Goal: Task Accomplishment & Management: Complete application form

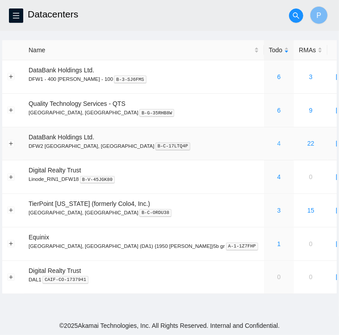
click at [277, 146] on link "4" at bounding box center [279, 143] width 4 height 7
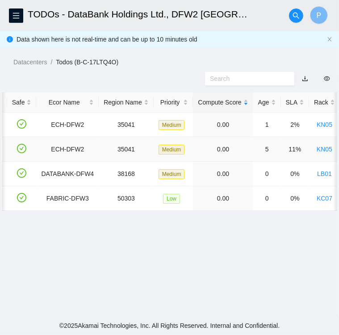
scroll to position [0, 44]
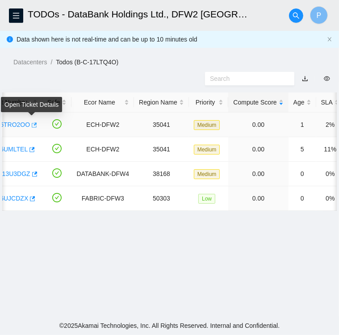
click at [33, 127] on icon "button" at bounding box center [34, 124] width 5 height 5
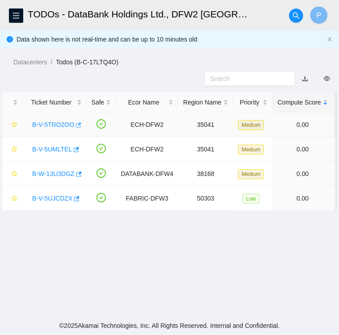
scroll to position [0, 0]
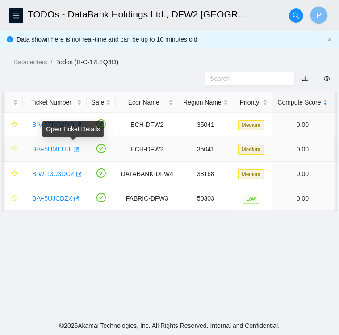
click at [73, 151] on icon "button" at bounding box center [75, 149] width 6 height 6
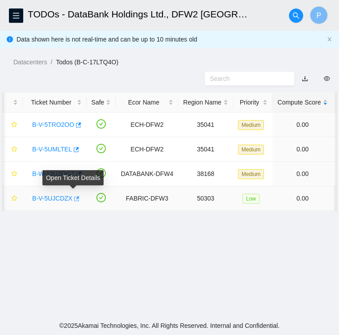
click at [73, 200] on icon "button" at bounding box center [76, 199] width 6 height 6
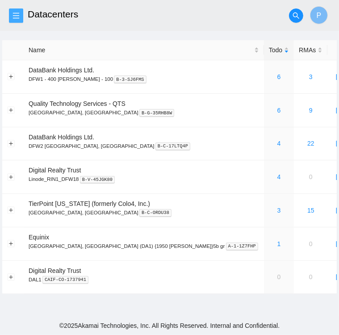
click at [13, 17] on icon "menu" at bounding box center [16, 15] width 7 height 7
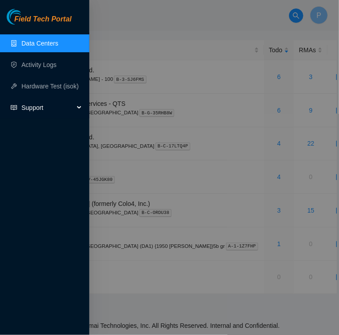
click at [33, 108] on span "Support" at bounding box center [47, 108] width 53 height 18
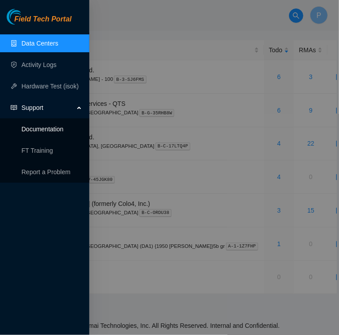
click at [35, 125] on link "Documentation" at bounding box center [42, 128] width 42 height 7
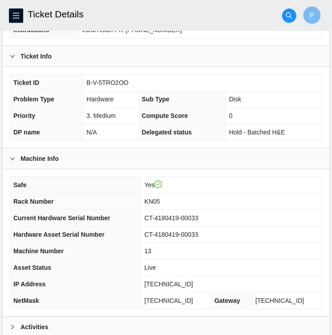
scroll to position [232, 0]
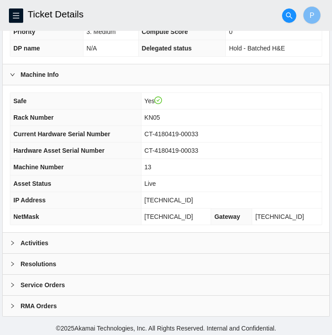
click at [71, 242] on div "Activities" at bounding box center [166, 243] width 327 height 21
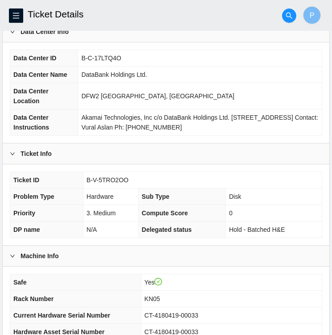
scroll to position [0, 0]
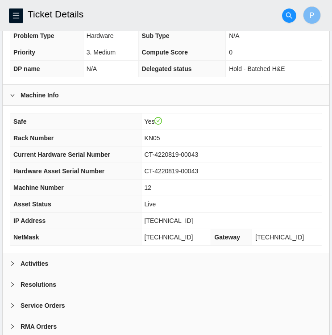
scroll to position [232, 0]
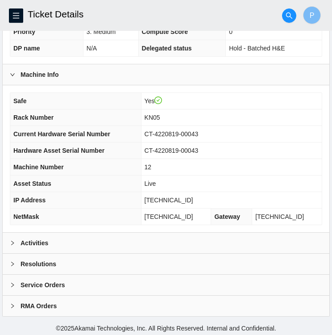
click at [114, 238] on div "Activities" at bounding box center [166, 243] width 327 height 21
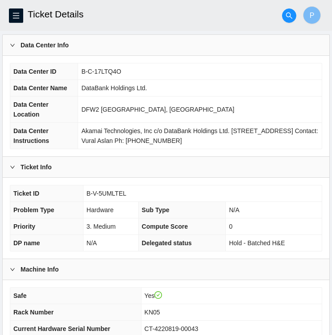
scroll to position [0, 0]
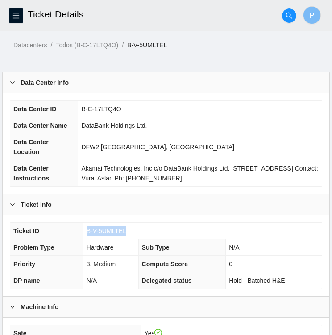
drag, startPoint x: 127, startPoint y: 229, endPoint x: 85, endPoint y: 234, distance: 41.9
click at [85, 234] on td "B-V-5UMLTEL" at bounding box center [202, 231] width 239 height 17
copy span "B-V-5UMLTEL"
drag, startPoint x: 123, startPoint y: 227, endPoint x: 92, endPoint y: 225, distance: 31.4
click at [92, 225] on td "B-V-5UJCDZX" at bounding box center [203, 231] width 238 height 17
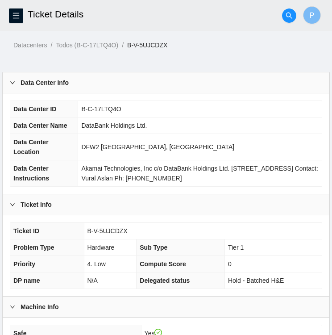
drag, startPoint x: 92, startPoint y: 225, endPoint x: 132, endPoint y: 233, distance: 40.6
click at [132, 233] on td "B-V-5UJCDZX" at bounding box center [203, 231] width 238 height 17
click at [125, 229] on td "B-V-5UJCDZX" at bounding box center [203, 231] width 238 height 17
drag, startPoint x: 123, startPoint y: 228, endPoint x: 89, endPoint y: 226, distance: 34.4
click at [89, 227] on span "B-V-5UJCDZX" at bounding box center [108, 230] width 40 height 7
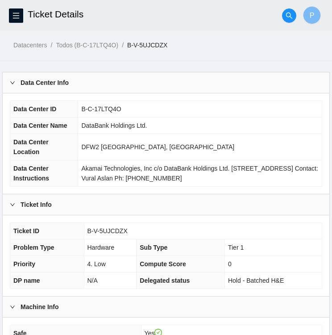
drag, startPoint x: 89, startPoint y: 226, endPoint x: 131, endPoint y: 230, distance: 42.7
click at [131, 230] on td "B-V-5UJCDZX" at bounding box center [203, 231] width 238 height 17
drag, startPoint x: 125, startPoint y: 231, endPoint x: 86, endPoint y: 230, distance: 38.9
click at [86, 230] on td "B-V-5UJCDZX" at bounding box center [203, 231] width 238 height 17
copy span "B-V-5UJCDZX"
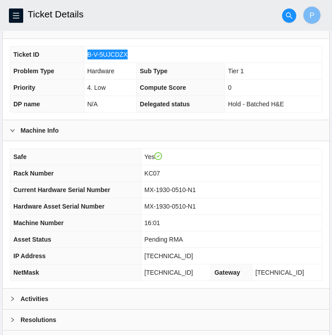
scroll to position [175, 0]
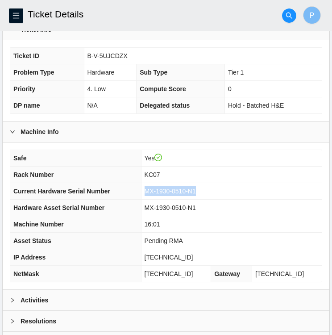
drag, startPoint x: 204, startPoint y: 190, endPoint x: 154, endPoint y: 188, distance: 50.0
click at [154, 188] on span "MX-1930-0510-N1" at bounding box center [170, 191] width 51 height 7
copy span "MX-1930-0510-N1"
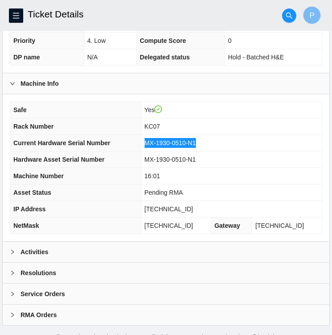
scroll to position [232, 0]
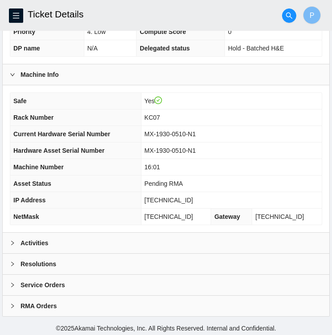
click at [44, 242] on b "Activities" at bounding box center [35, 243] width 28 height 10
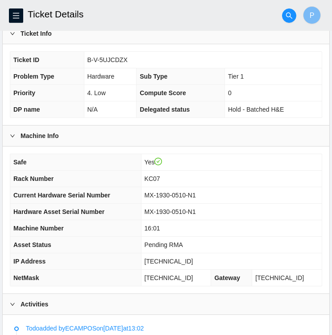
scroll to position [170, 0]
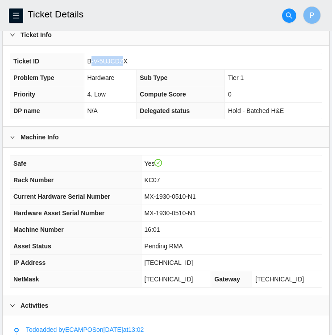
drag, startPoint x: 123, startPoint y: 59, endPoint x: 90, endPoint y: 59, distance: 33.1
click at [90, 59] on span "B-V-5UJCDZX" at bounding box center [108, 61] width 40 height 7
click at [148, 53] on div "Ticket ID B-V-5UJCDZX Problem Type Hardware Sub Type Tier 1 Priority 4. Low Com…" at bounding box center [166, 86] width 313 height 67
drag, startPoint x: 134, startPoint y: 59, endPoint x: 88, endPoint y: 59, distance: 46.0
click at [88, 59] on td "B-V-5UJCDZX" at bounding box center [203, 61] width 238 height 17
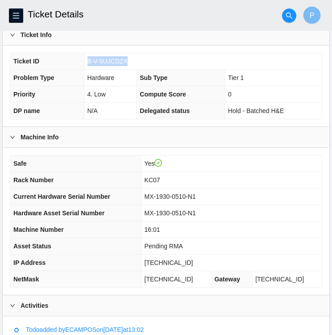
copy span "B-V-5UJCDZX"
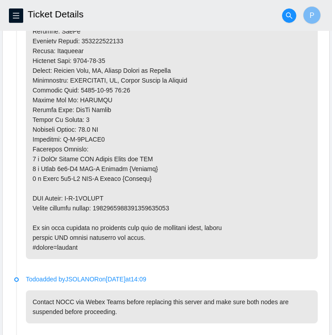
scroll to position [886, 0]
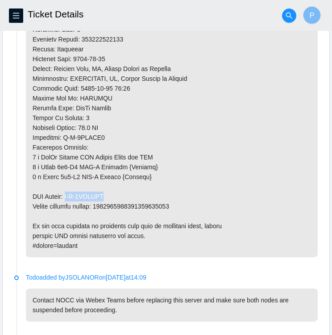
drag, startPoint x: 109, startPoint y: 194, endPoint x: 70, endPoint y: 193, distance: 39.7
copy p "B-V-5UNAXOG"
drag, startPoint x: 179, startPoint y: 201, endPoint x: 101, endPoint y: 203, distance: 77.3
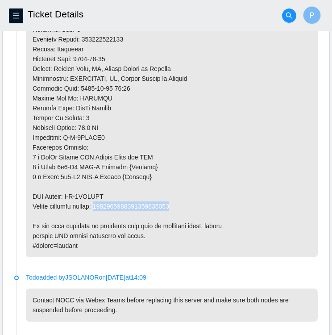
copy p "9612018969028700238565"
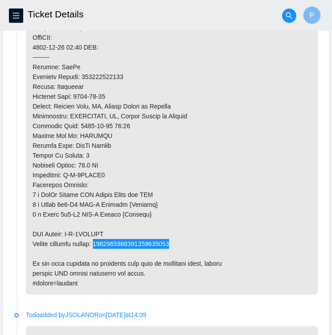
scroll to position [847, 0]
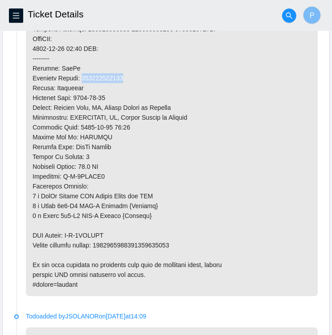
drag, startPoint x: 125, startPoint y: 75, endPoint x: 84, endPoint y: 78, distance: 42.0
copy p "739263647265"
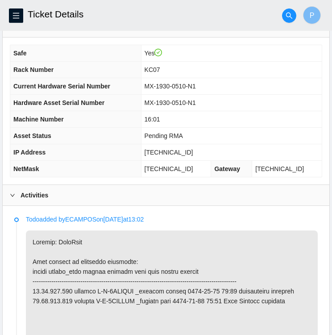
scroll to position [279, 0]
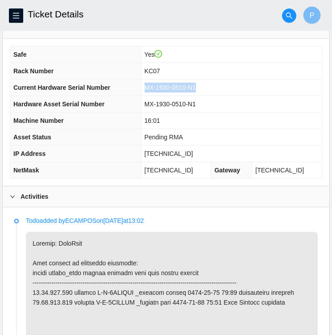
drag, startPoint x: 203, startPoint y: 84, endPoint x: 155, endPoint y: 84, distance: 47.8
click at [155, 84] on span "MX-1930-0510-N1" at bounding box center [170, 87] width 51 height 7
copy span "MX-1930-0510-N1"
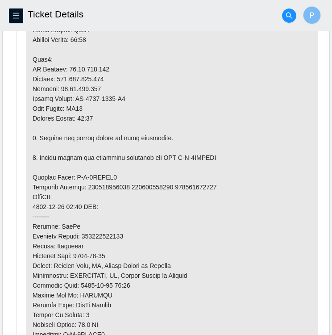
scroll to position [688, 0]
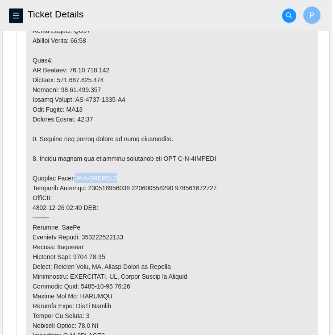
drag, startPoint x: 112, startPoint y: 171, endPoint x: 71, endPoint y: 173, distance: 41.1
click at [71, 173] on p at bounding box center [172, 139] width 292 height 632
copy p "B-V-5UNAXO7"
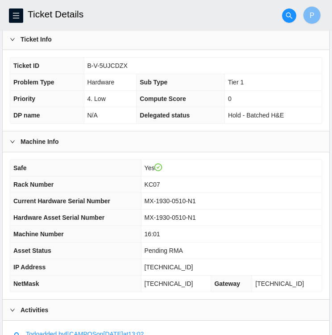
scroll to position [164, 0]
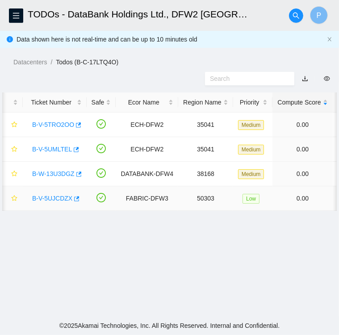
click at [51, 197] on link "B-V-5UJCDZX" at bounding box center [52, 198] width 40 height 7
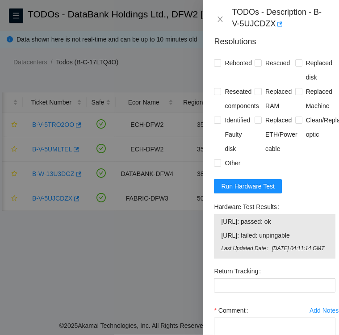
scroll to position [1069, 0]
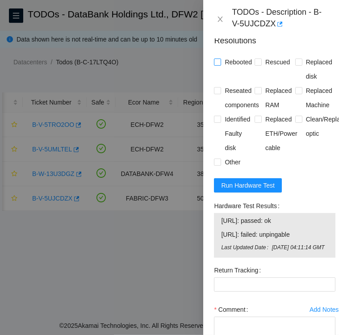
click at [218, 65] on input "Rebooted" at bounding box center [217, 62] width 6 height 6
checkbox input "true"
click at [257, 65] on input "Rescued" at bounding box center [258, 62] width 6 height 6
checkbox input "true"
click at [216, 93] on input "Reseated components" at bounding box center [217, 90] width 6 height 6
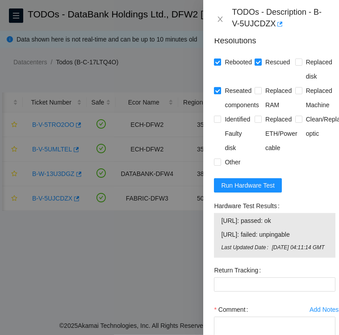
click at [216, 93] on input "Reseated components" at bounding box center [217, 90] width 6 height 6
checkbox input "false"
click at [256, 122] on input "Replaced ETH/Power cable" at bounding box center [258, 119] width 6 height 6
checkbox input "true"
click at [296, 93] on input "Replaced Machine" at bounding box center [298, 90] width 6 height 6
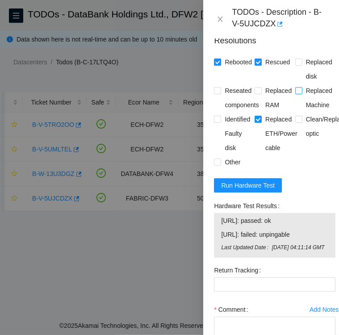
checkbox input "true"
click at [216, 165] on input "Other" at bounding box center [217, 162] width 6 height 6
checkbox input "true"
click at [255, 190] on span "Run Hardware Test" at bounding box center [248, 185] width 54 height 10
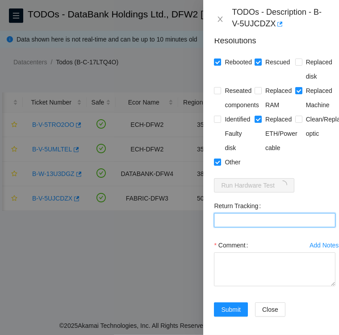
click at [276, 227] on Tracking "Return Tracking" at bounding box center [274, 220] width 121 height 14
paste Tracking "9612018969028700238565"
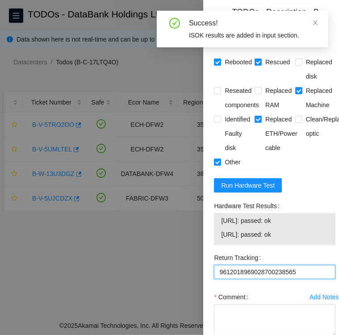
type Tracking "9612018969028700238565"
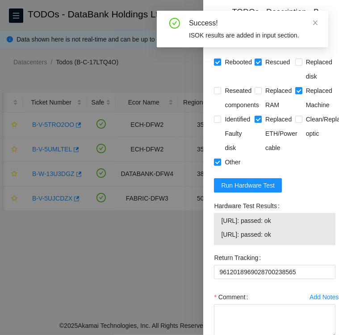
click at [295, 213] on form "Resolutions Rebooted Rescued Replaced disk Reseated components Replaced RAM Rep…" at bounding box center [274, 203] width 121 height 351
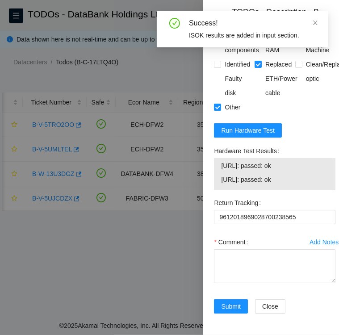
scroll to position [1155, 0]
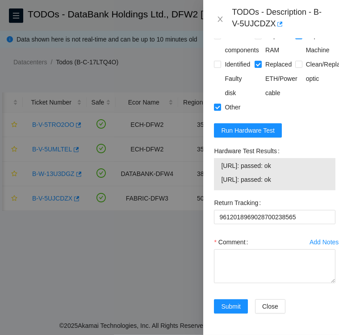
click at [279, 144] on label "Hardware Test Results" at bounding box center [248, 151] width 69 height 14
drag, startPoint x: 275, startPoint y: 138, endPoint x: 214, endPoint y: 142, distance: 60.4
click at [214, 144] on label "Hardware Test Results" at bounding box center [248, 151] width 69 height 14
copy label "Hardware Test Results"
click at [226, 249] on textarea "Comment" at bounding box center [274, 266] width 121 height 34
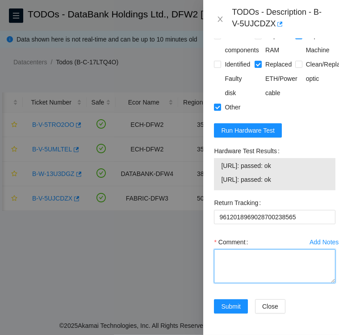
paste textarea "Hardware Test Results"
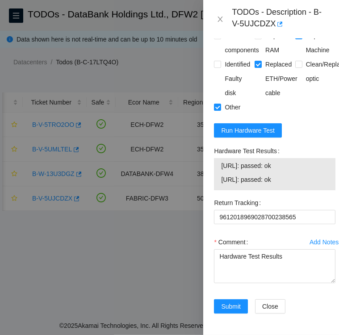
drag, startPoint x: 293, startPoint y: 157, endPoint x: 218, endPoint y: 155, distance: 74.6
click at [218, 158] on div "23.55.177.162: passed: ok 23.55.177.163: passed: ok" at bounding box center [274, 174] width 121 height 32
copy tbody "23.55.177.162: passed: ok"
click at [287, 249] on textarea "Hardware Test Results" at bounding box center [274, 266] width 121 height 34
paste textarea "23.55.177.162: passed: ok"
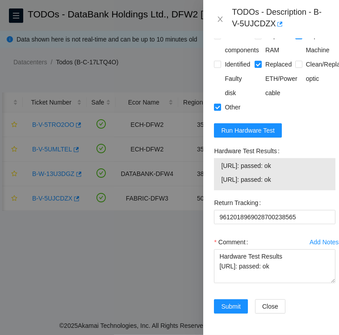
drag, startPoint x: 291, startPoint y: 165, endPoint x: 223, endPoint y: 159, distance: 67.7
click at [223, 160] on tbody "23.55.177.162: passed: ok 23.55.177.163: passed: ok" at bounding box center [275, 174] width 108 height 28
copy tbody "3.55.177.162: passed: ok 23.55.177.163: passed: ok"
click at [325, 158] on div "23.55.177.162: passed: ok 23.55.177.163: passed: ok" at bounding box center [274, 174] width 121 height 32
drag, startPoint x: 221, startPoint y: 167, endPoint x: 292, endPoint y: 171, distance: 71.6
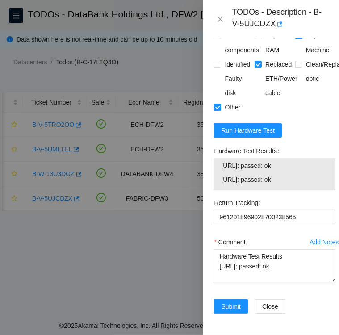
click at [292, 174] on td "23.55.177.163: passed: ok" at bounding box center [275, 181] width 108 height 14
copy span "23.55.177.163: passed: ok"
click at [292, 252] on textarea "Hardware Test Results 23.55.177.162: passed: ok" at bounding box center [274, 266] width 121 height 34
paste textarea "23.55.177.163: passed: ok"
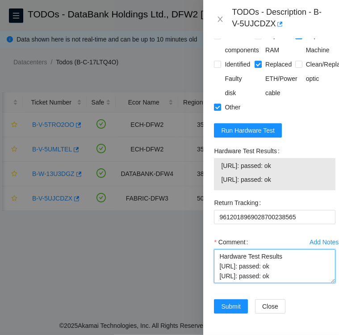
click at [220, 249] on textarea "Hardware Test Results 23.55.177.162: passed: ok 23.55.177.163: passed: ok" at bounding box center [274, 266] width 121 height 34
click at [239, 249] on textarea "Hardware Test Results 23.55.177.162: passed: ok 23.55.177.163: passed: ok" at bounding box center [274, 266] width 121 height 34
paste textarea "SN: MX-1930-0344"
click at [285, 249] on textarea "SN: MX-1930-0344-N0, SN: MX-1930-0344 Hardware Test Results 23.55.177.162: pass…" at bounding box center [274, 266] width 121 height 34
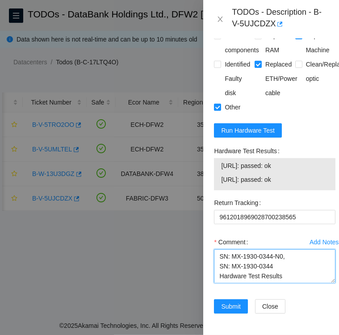
click at [285, 249] on textarea "SN: MX-1930-0344-N0, SN: MX-1930-0344 Hardware Test Results 23.55.177.162: pass…" at bounding box center [274, 266] width 121 height 34
click at [273, 256] on textarea "SN: MX-1930-0344-N0 SN: MX-1930-0344 Hardware Test Results 23.55.177.162: passe…" at bounding box center [274, 266] width 121 height 34
click at [216, 249] on textarea "SN: MX-1930-0344-N0 SN: MX-1930-0344-N1 Hardware Test Results 23.55.177.162: pa…" at bounding box center [274, 266] width 121 height 34
click at [309, 255] on textarea "Followed instructions per TODO SN: MX-1930-0344-N0 SN: MX-1930-0344-N1 Hardware…" at bounding box center [274, 266] width 121 height 34
click at [310, 249] on textarea "Followed instructions per TODO SN: MX-1930-0344-N0 SN: MX-1930-0344-N1 Hardware…" at bounding box center [274, 266] width 121 height 34
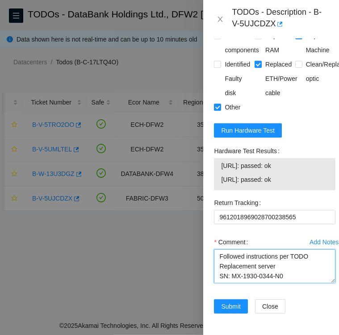
type textarea "Followed instructions per TODO Replacement server SN: MX-1930-0344-N0 SN: MX-19…"
click at [297, 160] on td "23.55.177.162: passed: ok" at bounding box center [275, 167] width 108 height 14
drag, startPoint x: 291, startPoint y: 265, endPoint x: 218, endPoint y: 265, distance: 73.2
click at [218, 265] on textarea "Followed instructions per TODO Replacement server SN: MX-1930-0344-N0 SN: MX-19…" at bounding box center [274, 266] width 121 height 34
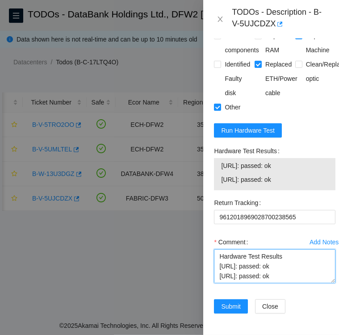
click at [292, 256] on textarea "Followed instructions per TODO Replacement server SN: MX-1930-0344-N0 SN: MX-19…" at bounding box center [274, 266] width 121 height 34
drag, startPoint x: 292, startPoint y: 256, endPoint x: 215, endPoint y: 253, distance: 76.9
click at [215, 253] on textarea "Followed instructions per TODO Replacement server SN: MX-1930-0344-N0 SN: MX-19…" at bounding box center [274, 266] width 121 height 34
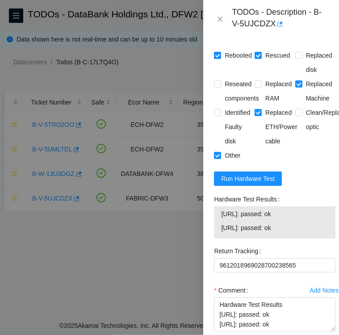
scroll to position [1156, 0]
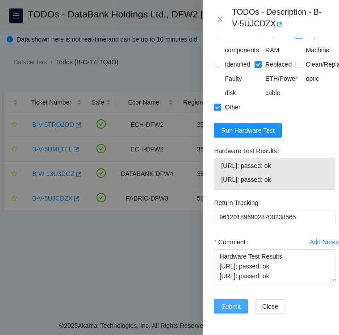
click at [234, 301] on span "Submit" at bounding box center [231, 306] width 20 height 10
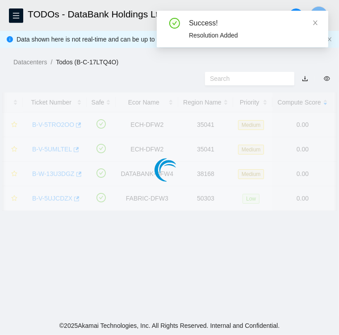
scroll to position [231, 0]
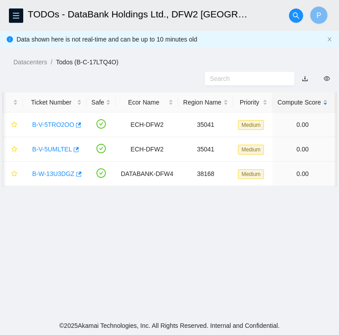
click at [115, 282] on main "TODOs - DataBank Holdings Ltd., DFW2 Richardson, TX P Data shown here is not re…" at bounding box center [169, 158] width 339 height 316
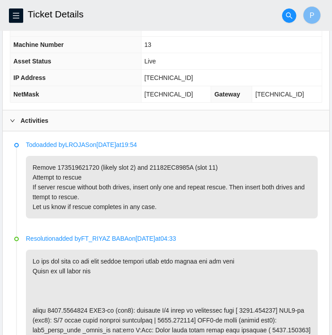
scroll to position [354, 0]
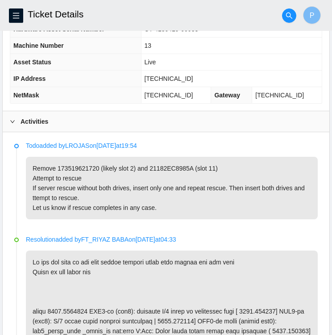
click at [250, 217] on p "Remove 173519621720 (likely slot 2) and 21182EC8985A (slot 11) Attempt to rescu…" at bounding box center [172, 188] width 292 height 63
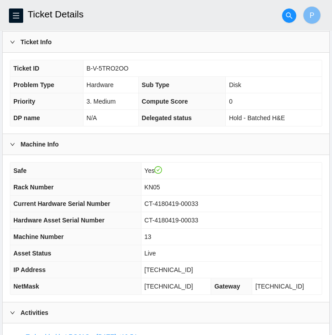
scroll to position [161, 0]
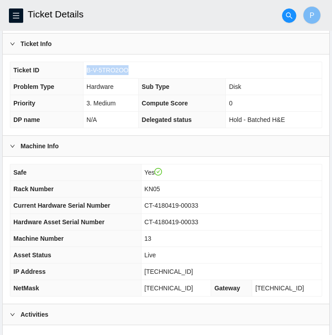
drag, startPoint x: 125, startPoint y: 68, endPoint x: 88, endPoint y: 72, distance: 38.2
click at [88, 72] on span "B-V-5TRO2OO" at bounding box center [108, 70] width 42 height 7
copy span "B-V-5TRO2OO"
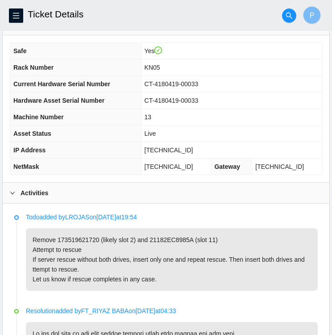
scroll to position [284, 0]
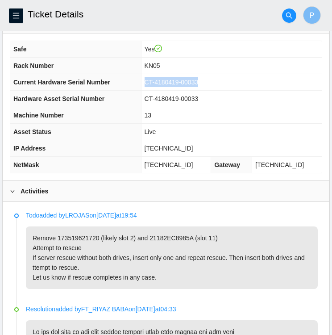
drag, startPoint x: 216, startPoint y: 77, endPoint x: 162, endPoint y: 83, distance: 54.3
click at [162, 83] on td "CT-4180419-00033" at bounding box center [231, 82] width 181 height 17
copy span "CT-4180419-00033"
click at [247, 127] on td "Live" at bounding box center [231, 132] width 181 height 17
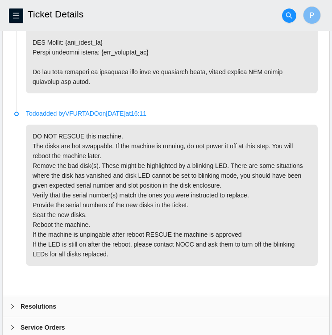
scroll to position [3040, 0]
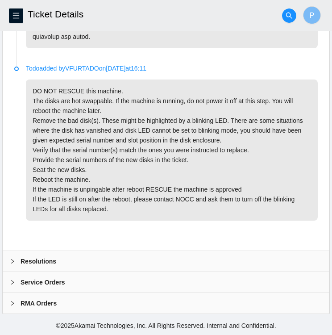
click at [12, 261] on icon "right" at bounding box center [12, 261] width 5 height 5
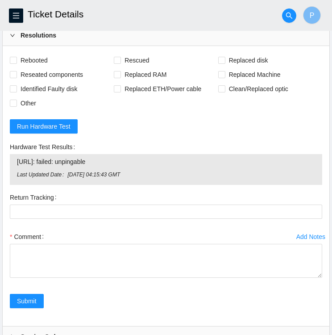
scroll to position [3321, 0]
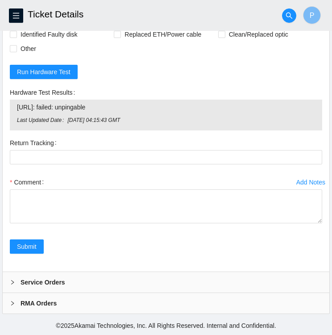
click at [216, 75] on form "Rebooted Rescued Replaced disk Reseated components Replaced RAM Replaced Machin…" at bounding box center [166, 132] width 313 height 266
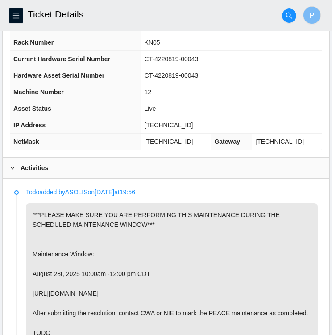
scroll to position [308, 0]
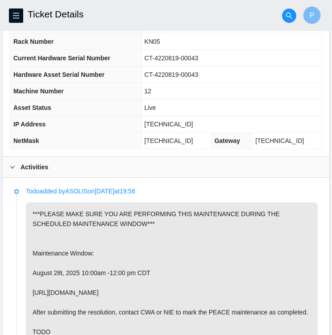
click at [164, 174] on div "Activities" at bounding box center [166, 167] width 327 height 21
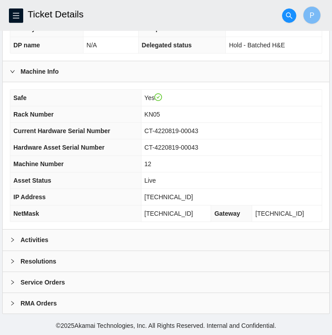
scroll to position [232, 0]
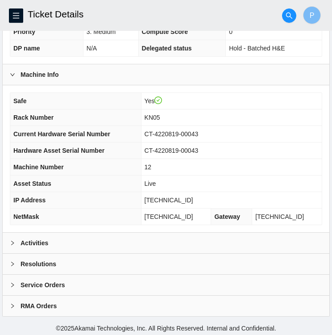
click at [15, 240] on icon "right" at bounding box center [12, 242] width 5 height 5
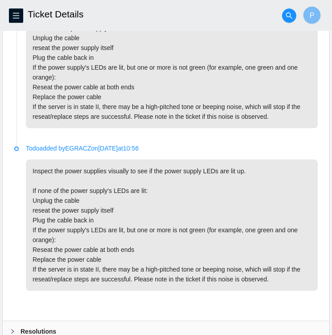
scroll to position [718, 0]
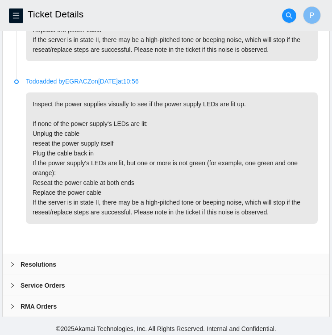
click at [159, 263] on div "Resolutions" at bounding box center [166, 264] width 327 height 21
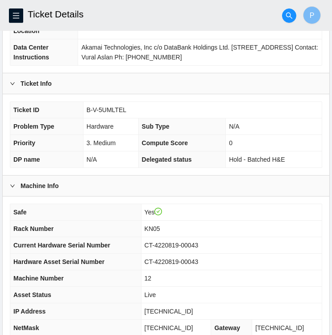
scroll to position [120, 0]
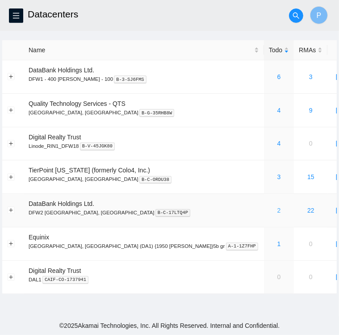
click at [277, 212] on link "2" at bounding box center [279, 210] width 4 height 7
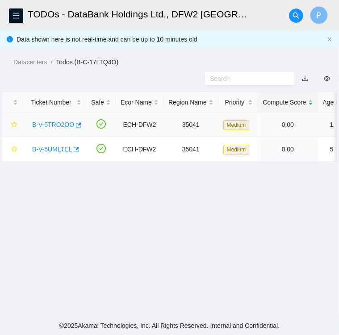
click at [53, 125] on link "B-V-5TRO2OO" at bounding box center [53, 124] width 42 height 7
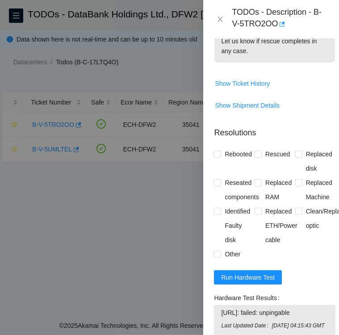
scroll to position [312, 0]
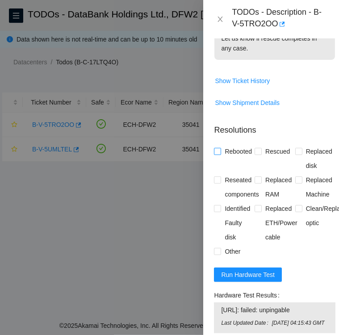
click at [219, 154] on input "Rebooted" at bounding box center [217, 151] width 6 height 6
checkbox input "true"
click at [218, 183] on input "Reseated components" at bounding box center [217, 179] width 6 height 6
checkbox input "true"
click at [257, 154] on input "Rescued" at bounding box center [258, 151] width 6 height 6
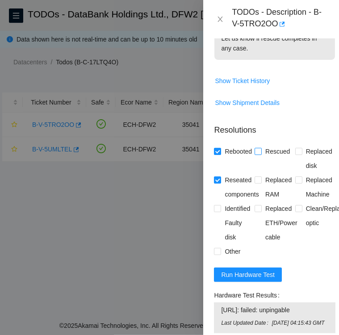
checkbox input "true"
click at [217, 254] on input "Other" at bounding box center [217, 251] width 6 height 6
checkbox input "true"
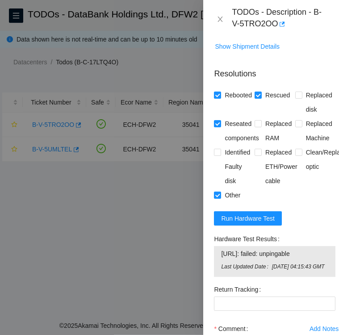
scroll to position [369, 0]
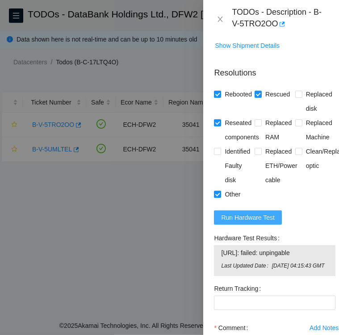
click at [262, 222] on span "Run Hardware Test" at bounding box center [248, 218] width 54 height 10
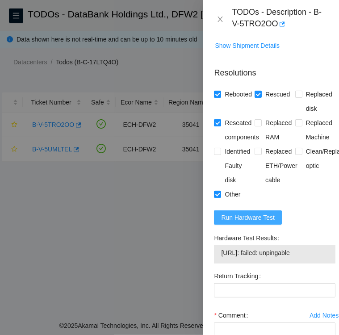
click at [239, 222] on span "Run Hardware Test" at bounding box center [248, 218] width 54 height 10
drag, startPoint x: 283, startPoint y: 260, endPoint x: 221, endPoint y: 256, distance: 61.8
click at [221, 256] on td "96.17.195.7: passed: ok" at bounding box center [275, 254] width 108 height 14
copy span "96.17.195.7: passed: ok"
click at [290, 201] on div "Rebooted Rescued Replaced disk Reseated components Replaced RAM Replaced Machin…" at bounding box center [274, 144] width 121 height 114
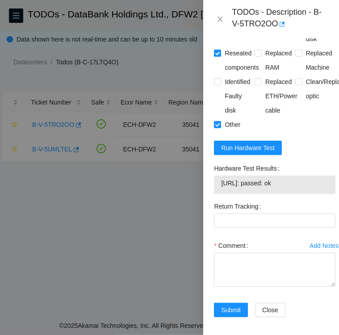
scroll to position [464, 0]
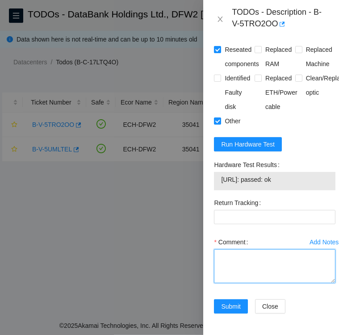
click at [239, 249] on textarea "Comment" at bounding box center [274, 266] width 121 height 34
click at [297, 249] on textarea "followed TODO instruction" at bounding box center [274, 266] width 121 height 34
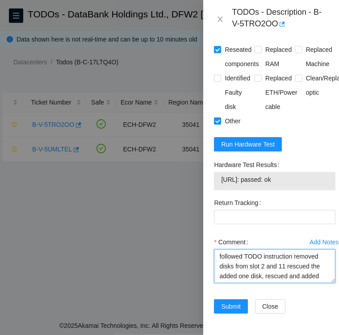
scroll to position [9, 0]
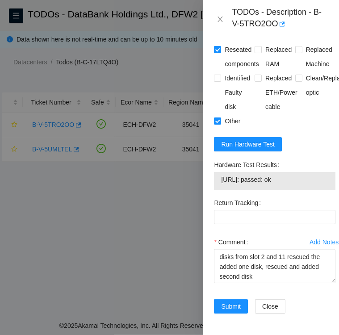
click at [286, 175] on span "96.17.195.7: passed: ok" at bounding box center [274, 180] width 107 height 10
drag, startPoint x: 214, startPoint y: 150, endPoint x: 275, endPoint y: 152, distance: 61.2
click at [275, 158] on label "Hardware Test Results" at bounding box center [248, 165] width 69 height 14
copy label "Hardware Test Results"
click at [309, 261] on textarea "followed TODO instruction removed disks from slot 2 and 11 rescued the added on…" at bounding box center [274, 266] width 121 height 34
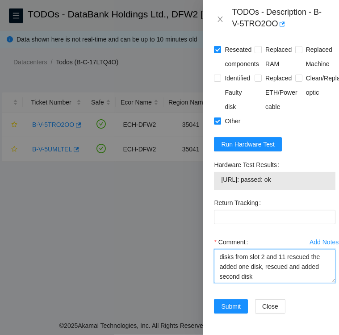
scroll to position [17, 0]
paste textarea "Hardware Test Results"
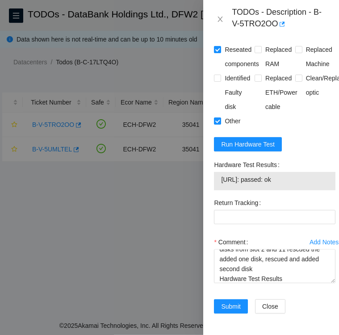
click at [293, 175] on span "96.17.195.7: passed: ok" at bounding box center [274, 180] width 107 height 10
click at [287, 175] on span "96.17.195.7: passed: ok" at bounding box center [274, 180] width 107 height 10
drag, startPoint x: 284, startPoint y: 164, endPoint x: 222, endPoint y: 166, distance: 62.5
click at [222, 175] on span "96.17.195.7: passed: ok" at bounding box center [274, 180] width 107 height 10
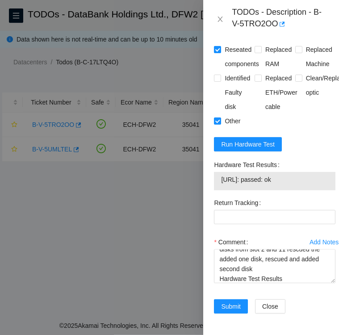
copy span "96.17.195.7: passed: ok"
click at [280, 263] on textarea "followed TODO instruction removed disks from slot 2 and 11 rescued the added on…" at bounding box center [274, 266] width 121 height 34
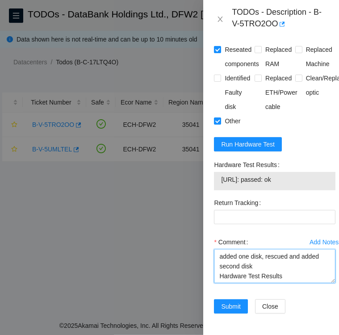
paste textarea "96.17.195.7: passed: ok"
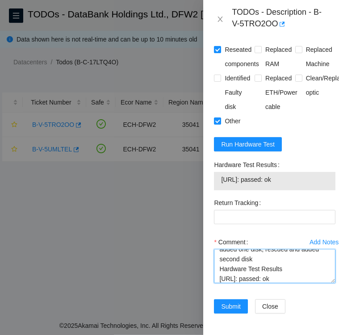
scroll to position [0, 0]
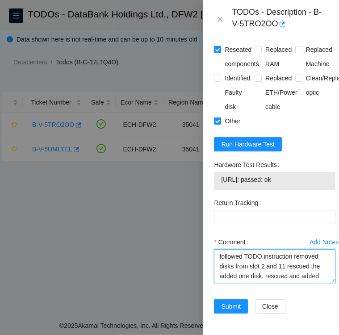
type textarea "followed TODO instruction removed disks from slot 2 and 11 rescued the added on…"
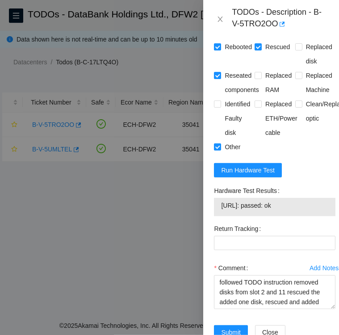
scroll to position [464, 0]
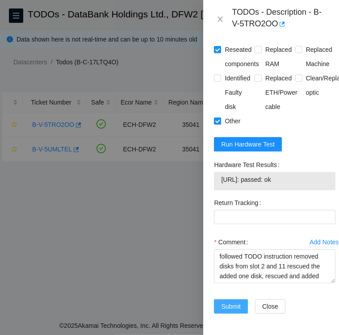
click at [226, 301] on span "Submit" at bounding box center [231, 306] width 20 height 10
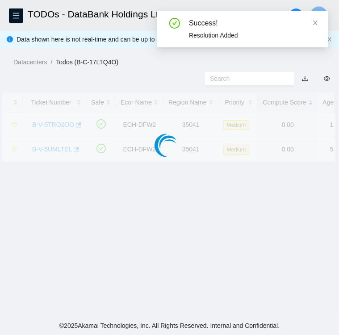
scroll to position [231, 0]
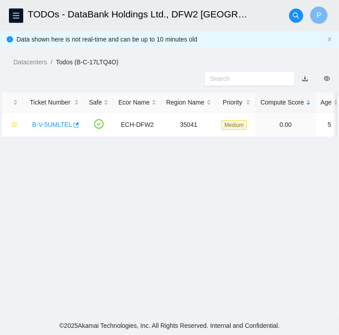
click at [263, 212] on main "TODOs - DataBank Holdings Ltd., DFW2 [GEOGRAPHIC_DATA], [GEOGRAPHIC_DATA] P Dat…" at bounding box center [169, 158] width 339 height 316
click at [16, 12] on icon "menu" at bounding box center [16, 15] width 7 height 7
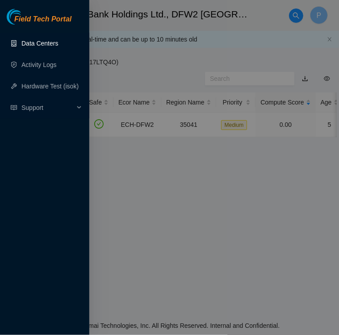
click at [32, 44] on link "Data Centers" at bounding box center [39, 43] width 37 height 7
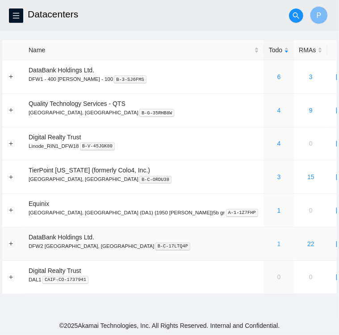
click at [277, 245] on link "1" at bounding box center [279, 243] width 4 height 7
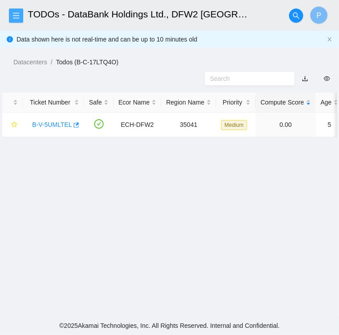
click at [16, 12] on icon "menu" at bounding box center [16, 15] width 7 height 7
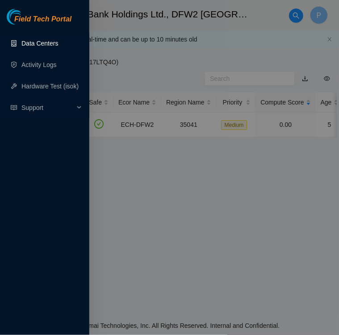
click at [28, 44] on link "Data Centers" at bounding box center [39, 43] width 37 height 7
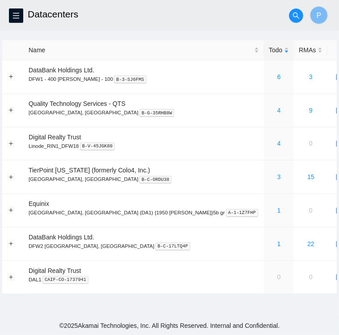
click at [216, 15] on h2 "Datacenters" at bounding box center [140, 14] width 225 height 29
click at [277, 246] on link "1" at bounding box center [279, 243] width 4 height 7
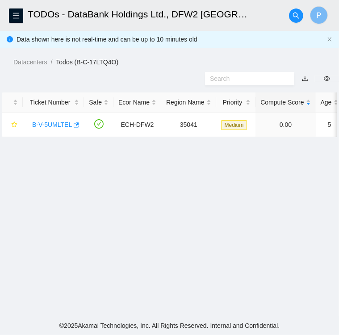
click at [211, 246] on main "TODOs - DataBank Holdings Ltd., DFW2 [GEOGRAPHIC_DATA], [GEOGRAPHIC_DATA] P Dat…" at bounding box center [169, 158] width 339 height 316
click at [16, 15] on icon "menu" at bounding box center [16, 15] width 7 height 7
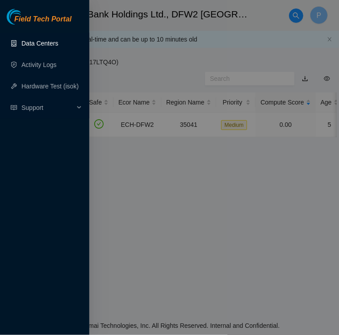
click at [30, 45] on link "Data Centers" at bounding box center [39, 43] width 37 height 7
